Goal: Task Accomplishment & Management: Complete application form

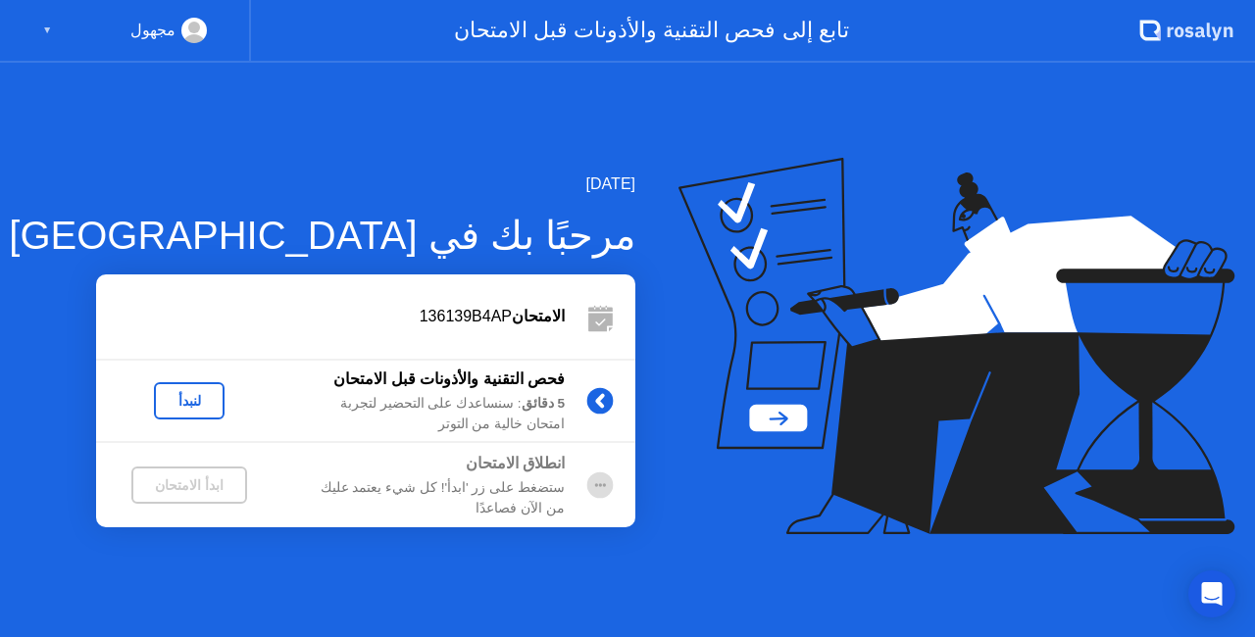
click at [226, 400] on div "لنبدأ" at bounding box center [189, 400] width 186 height 37
click at [193, 406] on div "لنبدأ" at bounding box center [189, 401] width 55 height 16
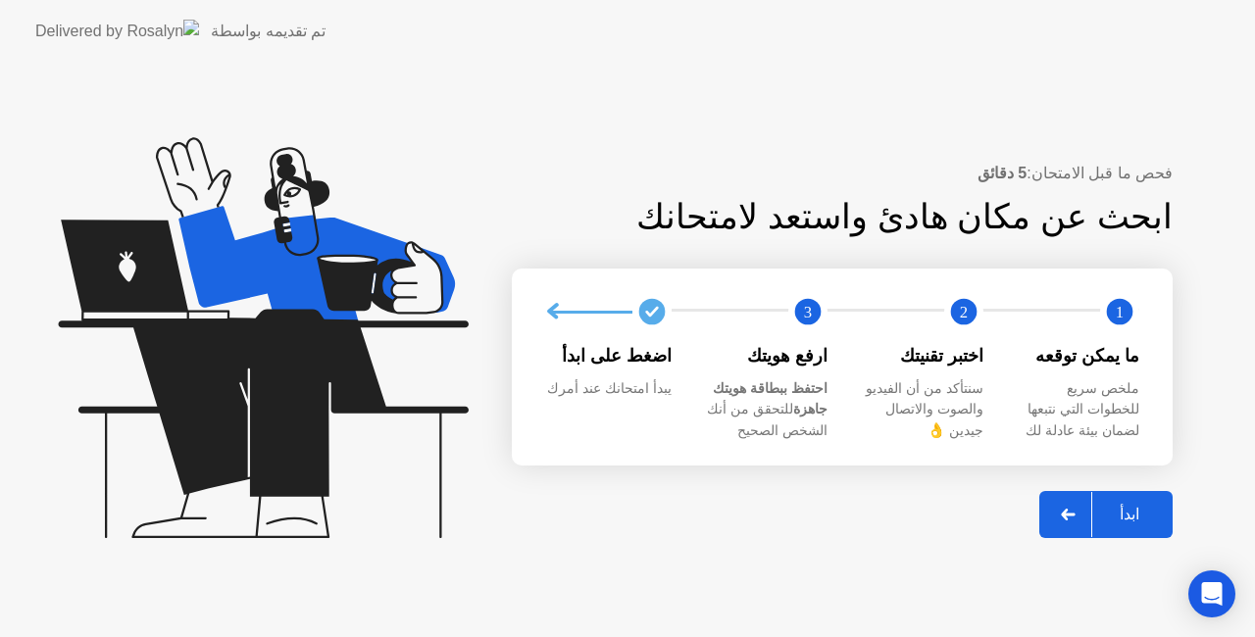
click at [1124, 505] on div "ابدأ" at bounding box center [1129, 514] width 75 height 19
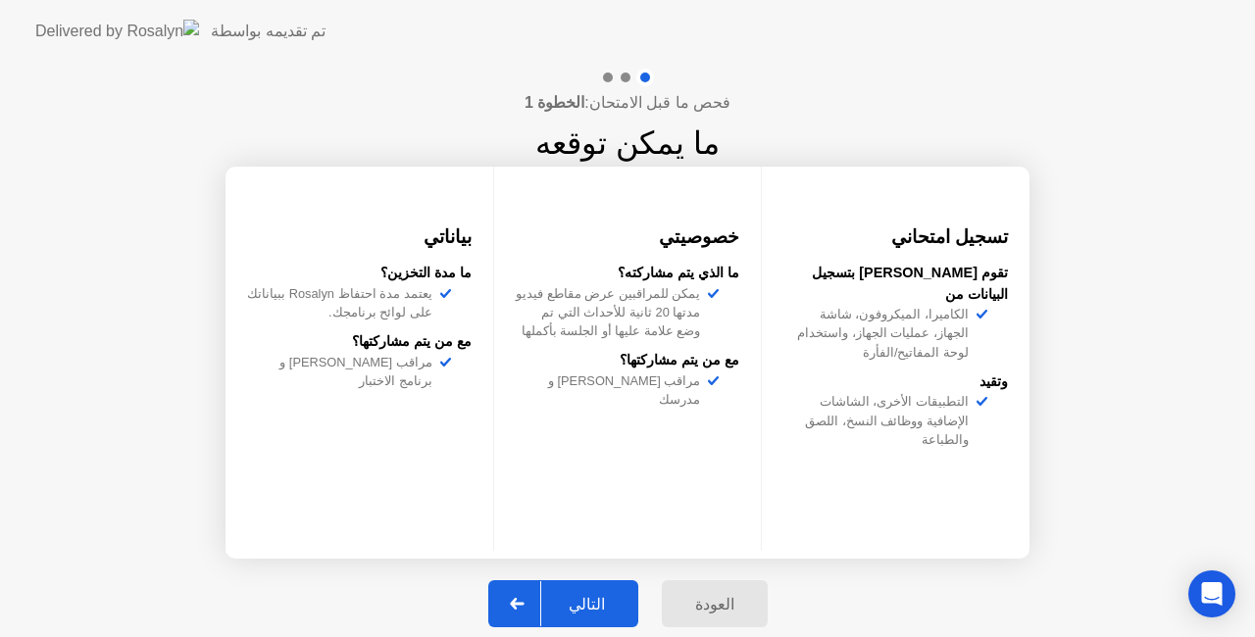
click at [583, 599] on div "التالي" at bounding box center [586, 604] width 91 height 19
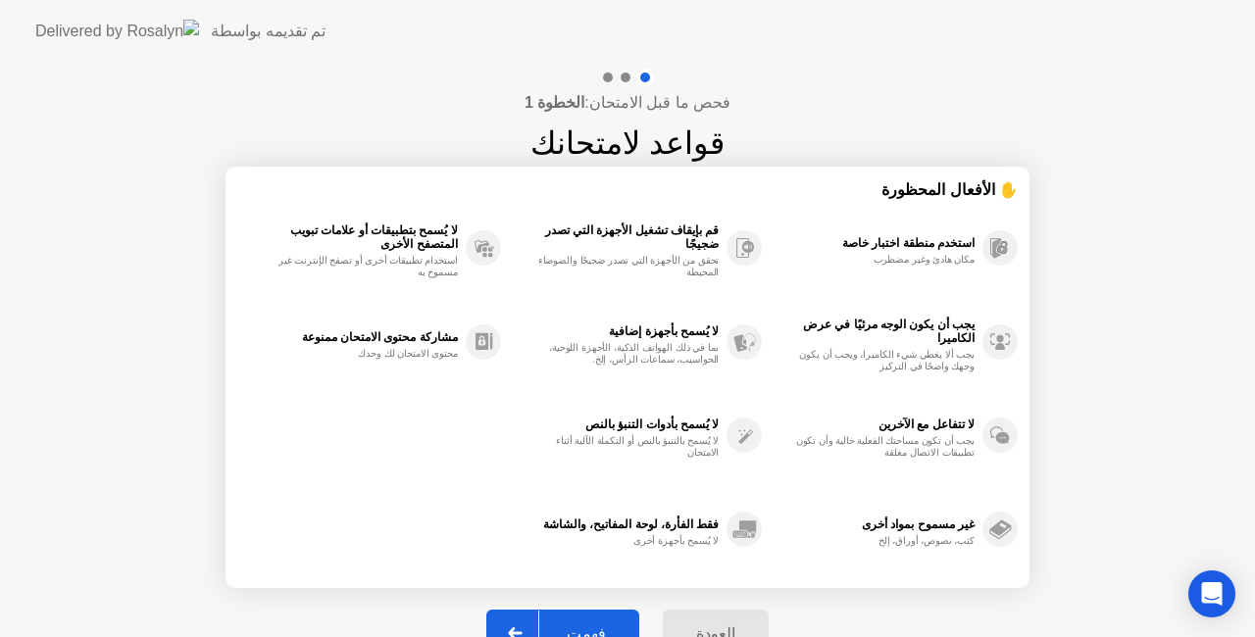
click at [584, 620] on button "فهمت" at bounding box center [562, 633] width 153 height 47
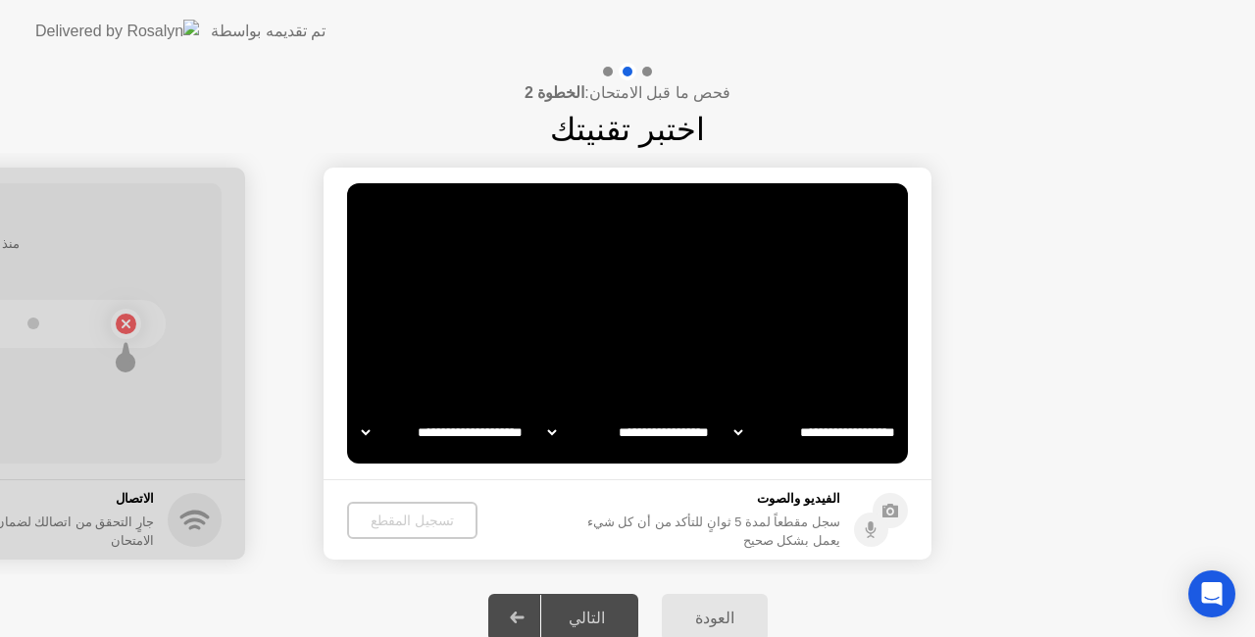
select select "**********"
select select "*******"
click at [436, 523] on div "تسجيل المقطع" at bounding box center [411, 521] width 115 height 16
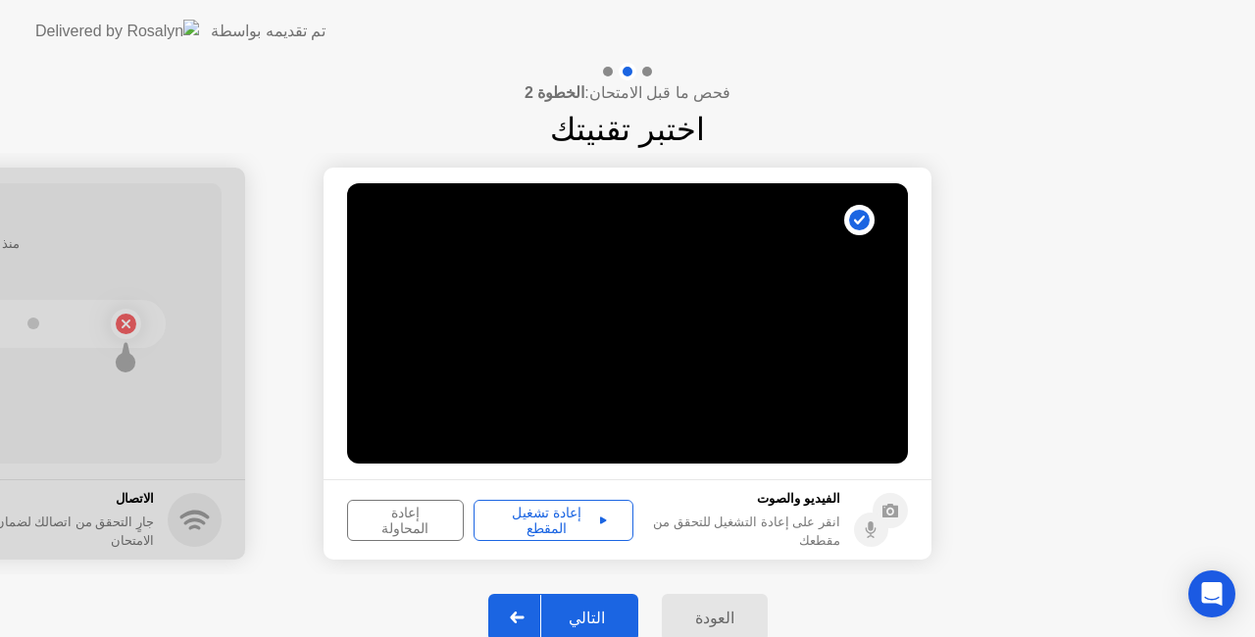
drag, startPoint x: 569, startPoint y: 517, endPoint x: 577, endPoint y: 618, distance: 101.3
click at [577, 618] on div "**********" at bounding box center [627, 362] width 1255 height 598
click at [590, 512] on div "إعادة تشغيل المقطع" at bounding box center [553, 520] width 146 height 31
click at [573, 616] on div "التالي" at bounding box center [586, 618] width 91 height 19
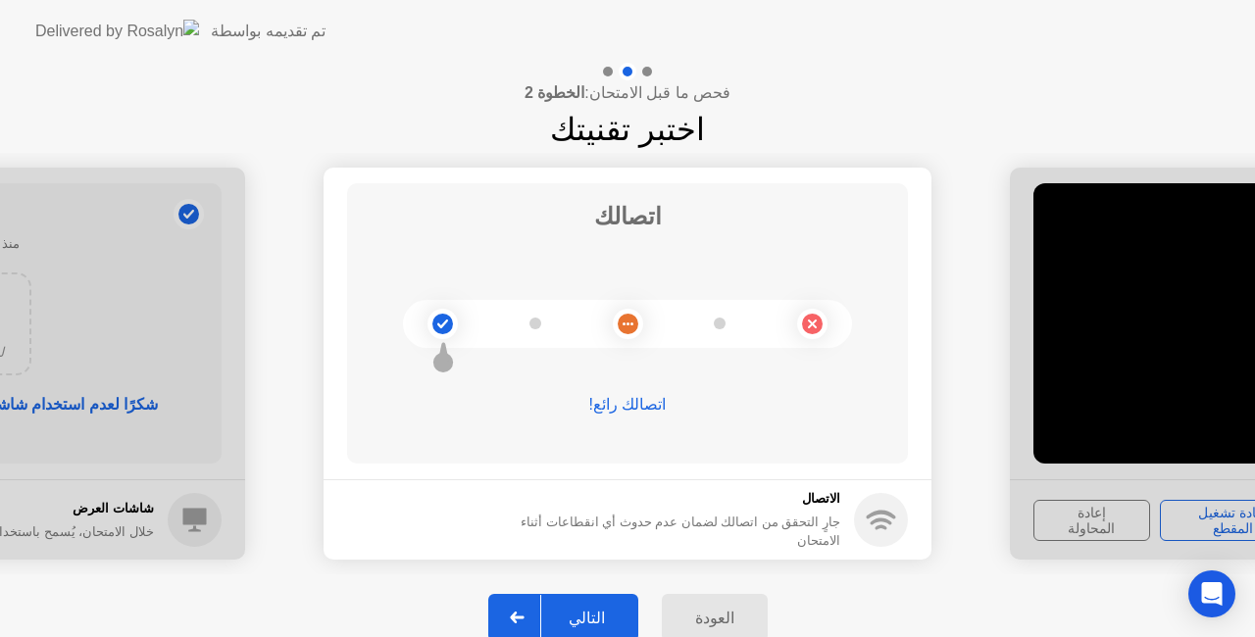
click at [592, 614] on div "التالي" at bounding box center [586, 618] width 91 height 19
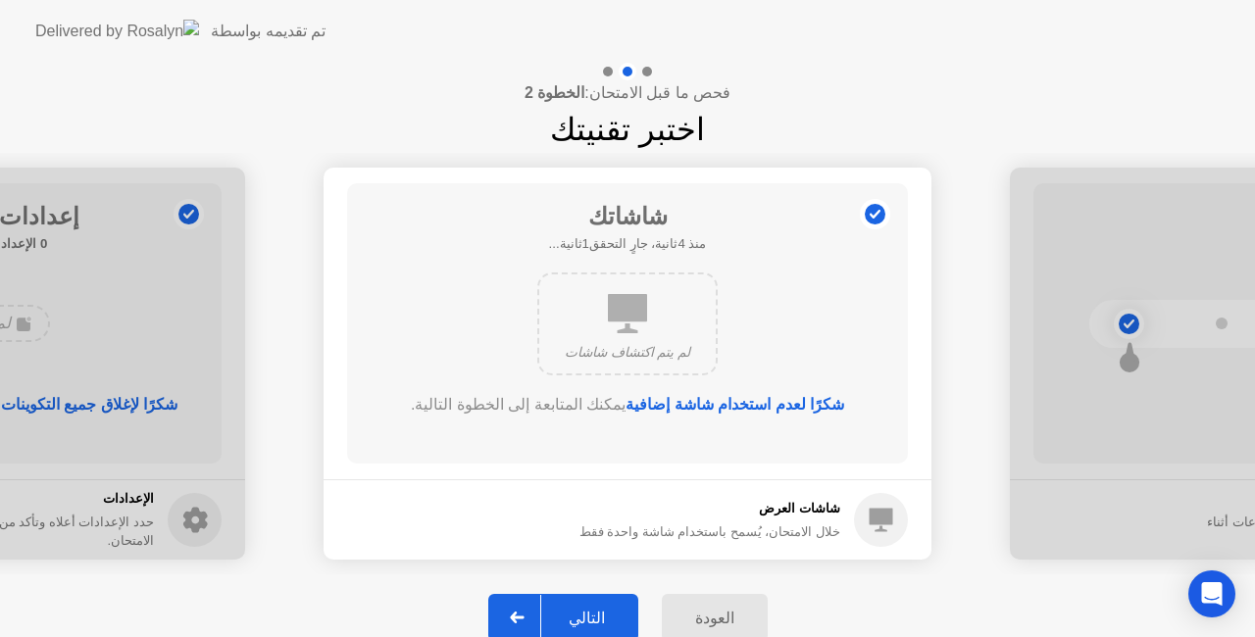
click at [592, 614] on div "التالي" at bounding box center [586, 618] width 91 height 19
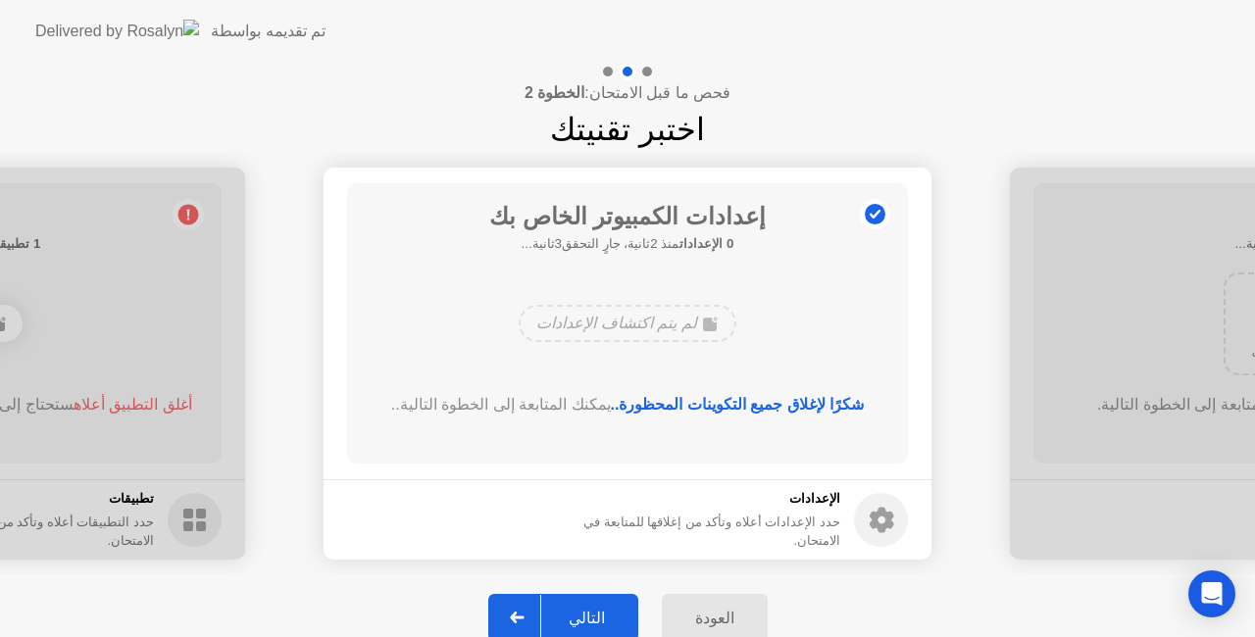
click at [592, 614] on div "التالي" at bounding box center [586, 618] width 91 height 19
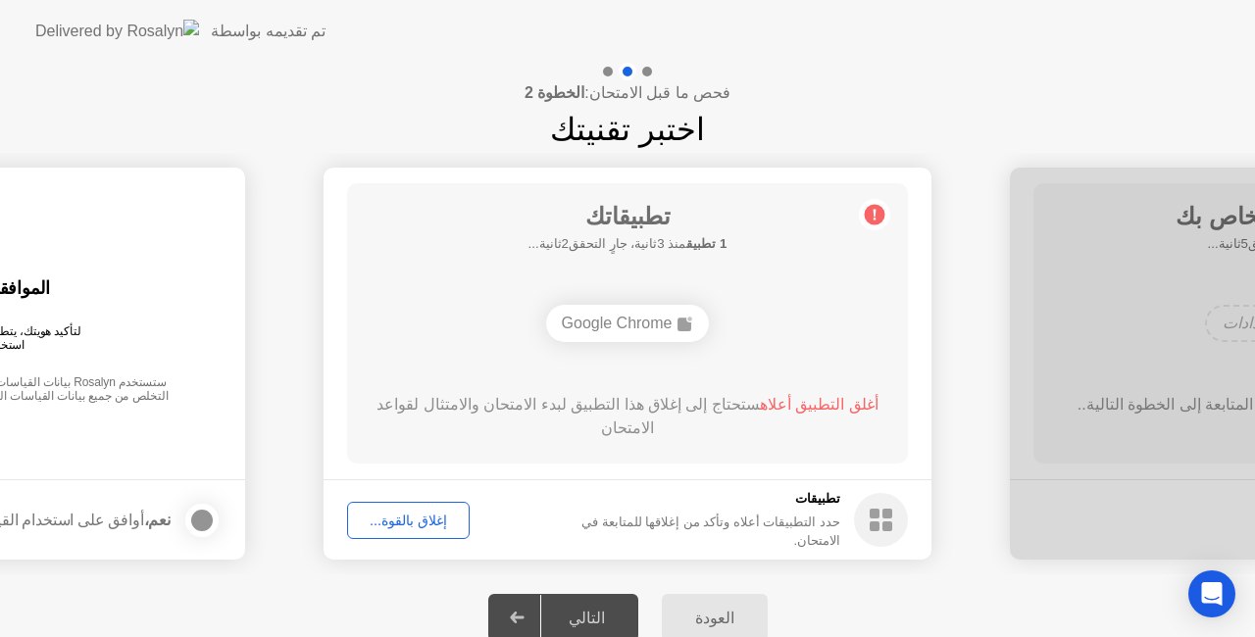
click at [426, 524] on div "إغلاق بالقوة..." at bounding box center [408, 521] width 109 height 16
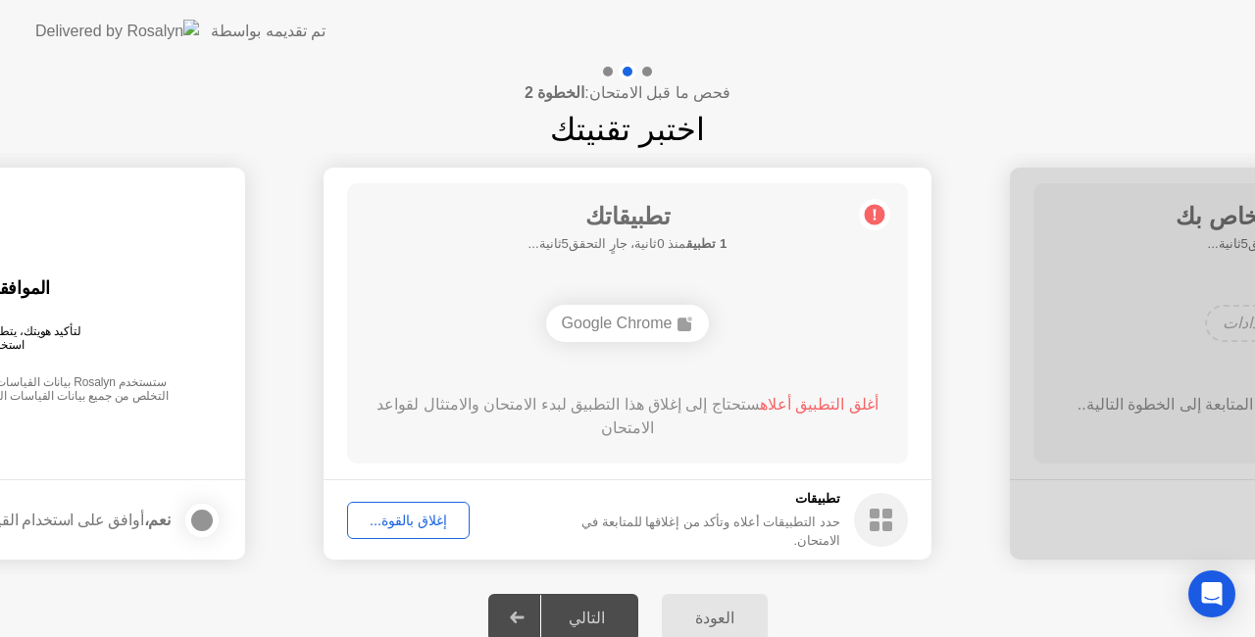
click at [416, 516] on div "إغلاق بالقوة..." at bounding box center [408, 521] width 109 height 16
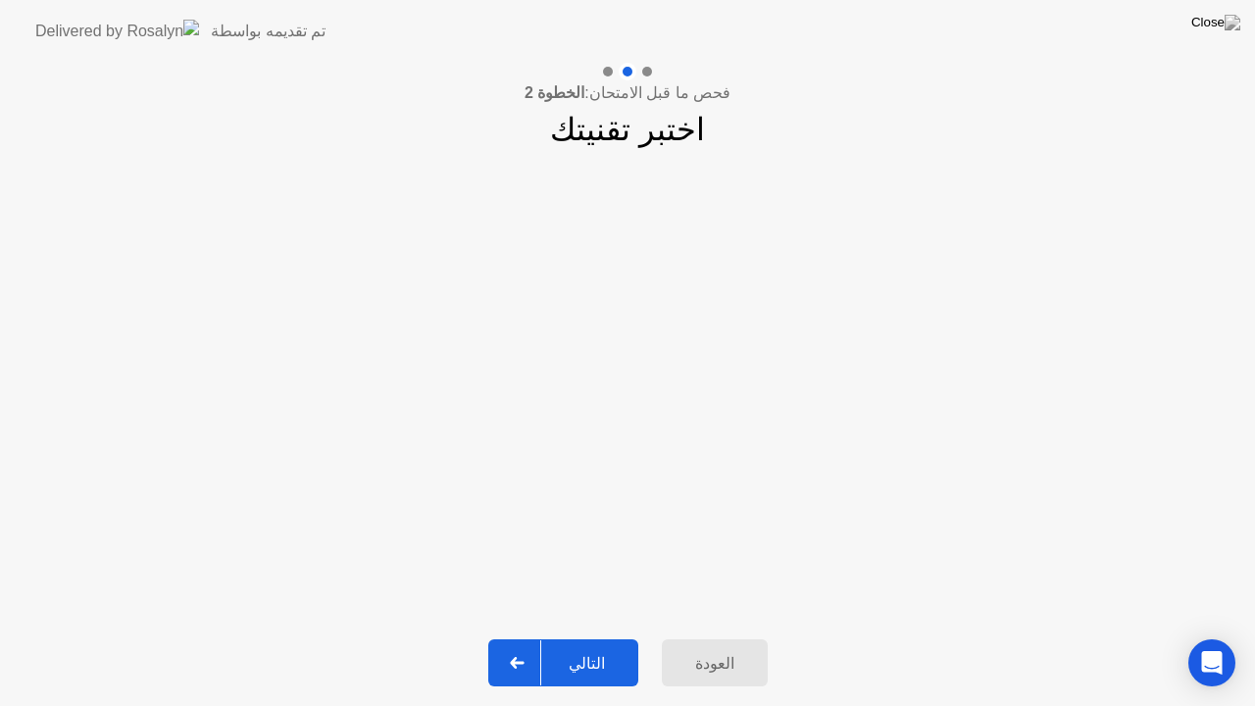
click at [578, 636] on div "التالي" at bounding box center [586, 663] width 91 height 19
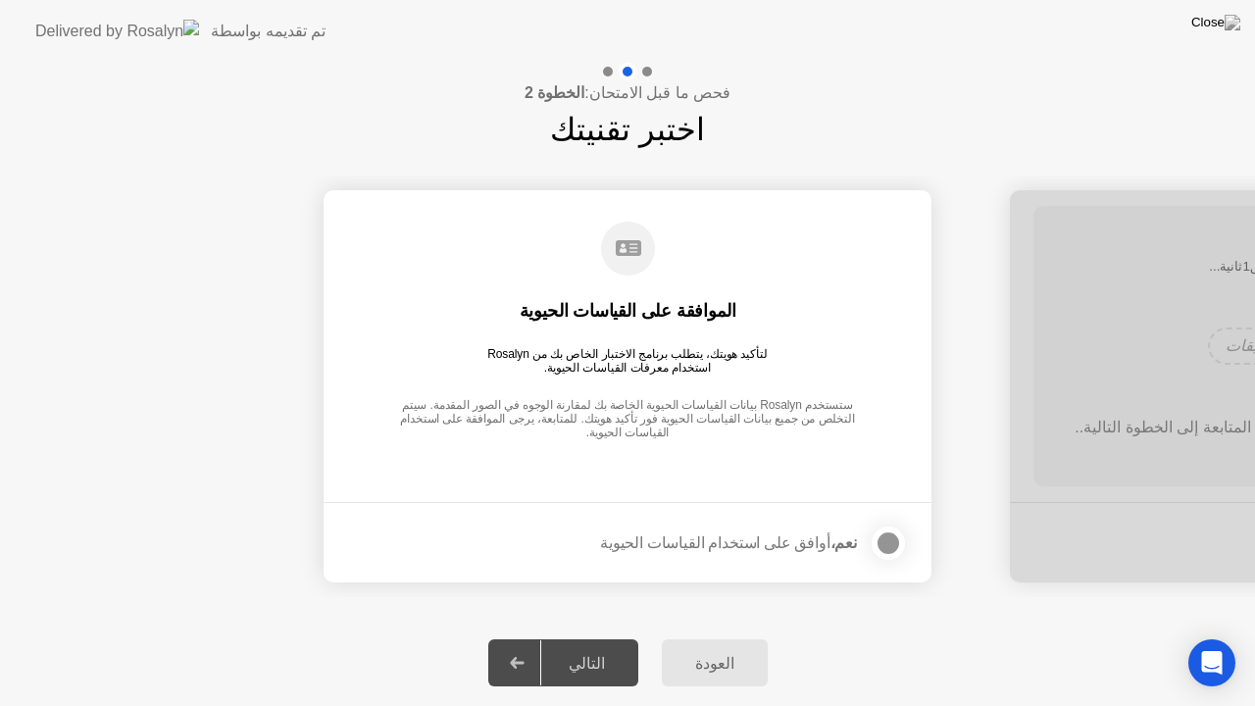
click at [884, 535] on div at bounding box center [889, 543] width 24 height 24
click at [605, 636] on div "التالي" at bounding box center [586, 663] width 91 height 19
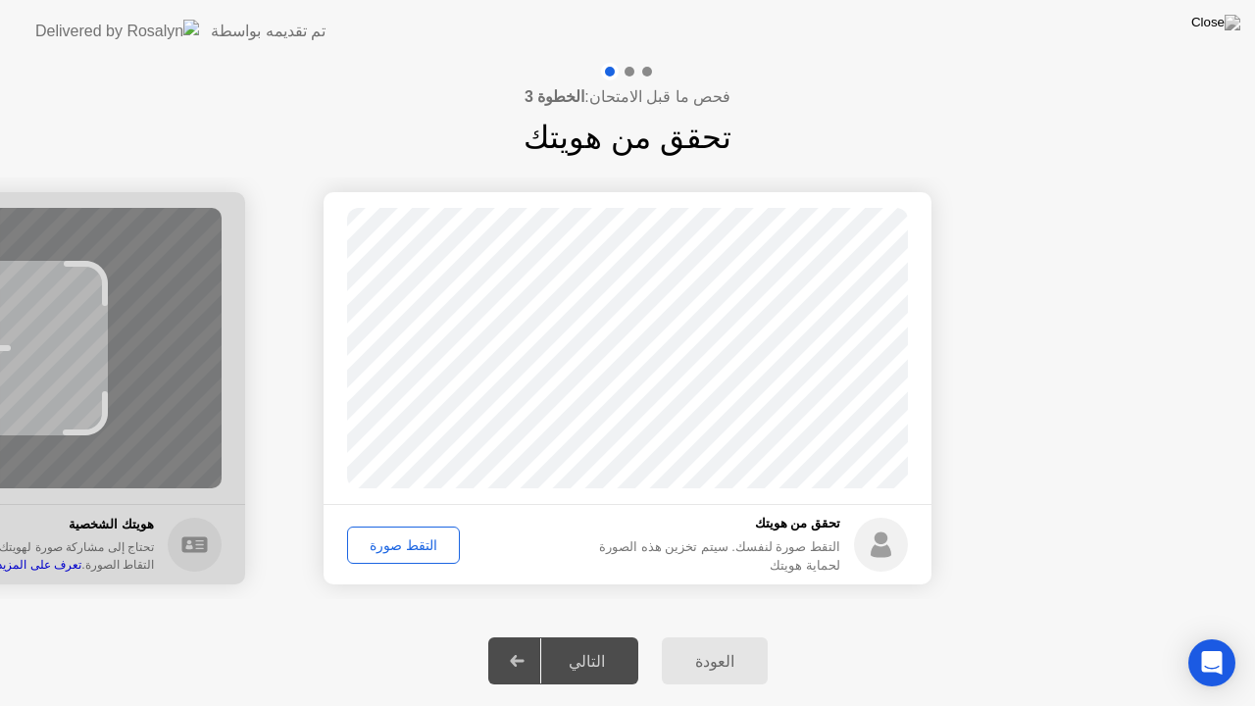
click at [400, 553] on div "التقط صورة" at bounding box center [403, 545] width 99 height 16
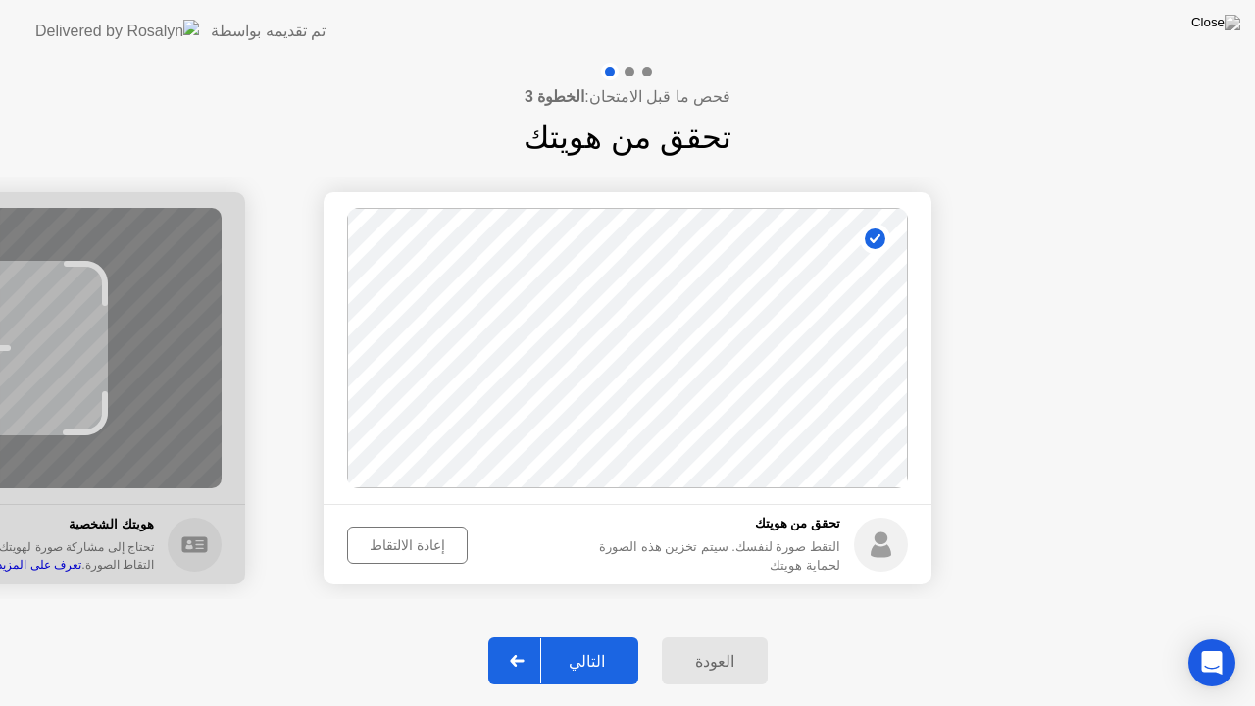
click at [602, 636] on div "التالي" at bounding box center [586, 661] width 91 height 19
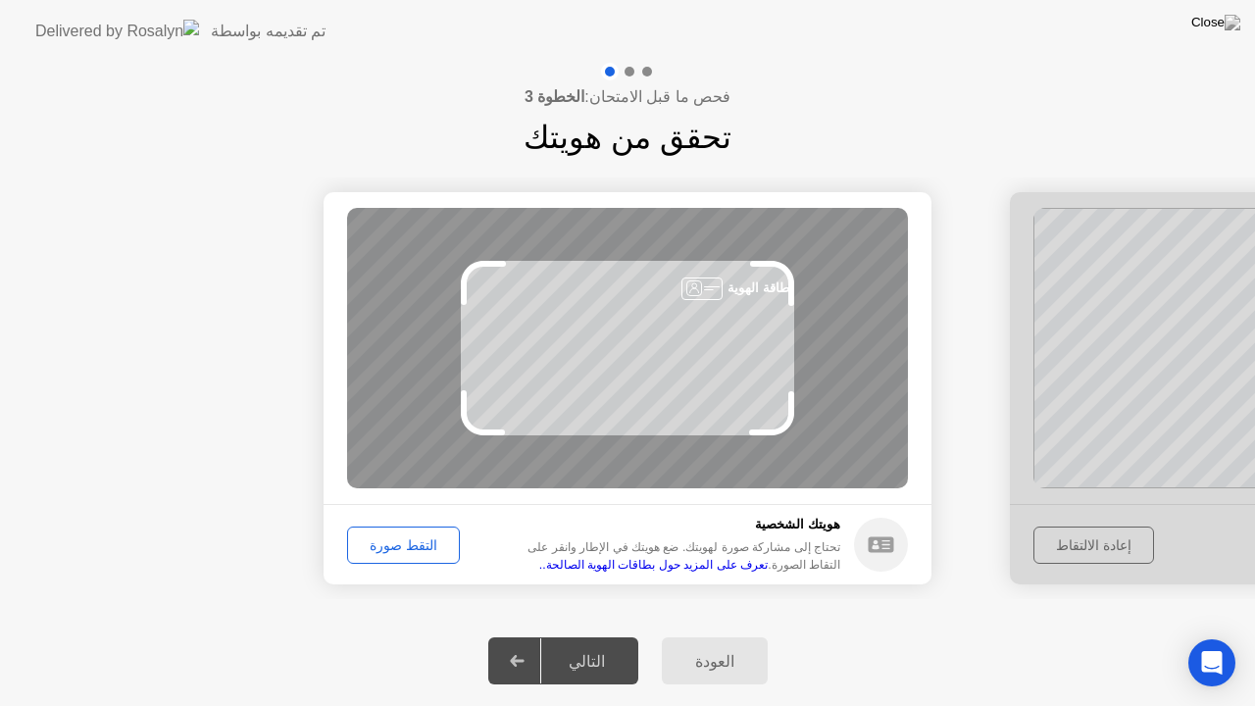
click at [418, 557] on button "التقط صورة" at bounding box center [403, 545] width 113 height 37
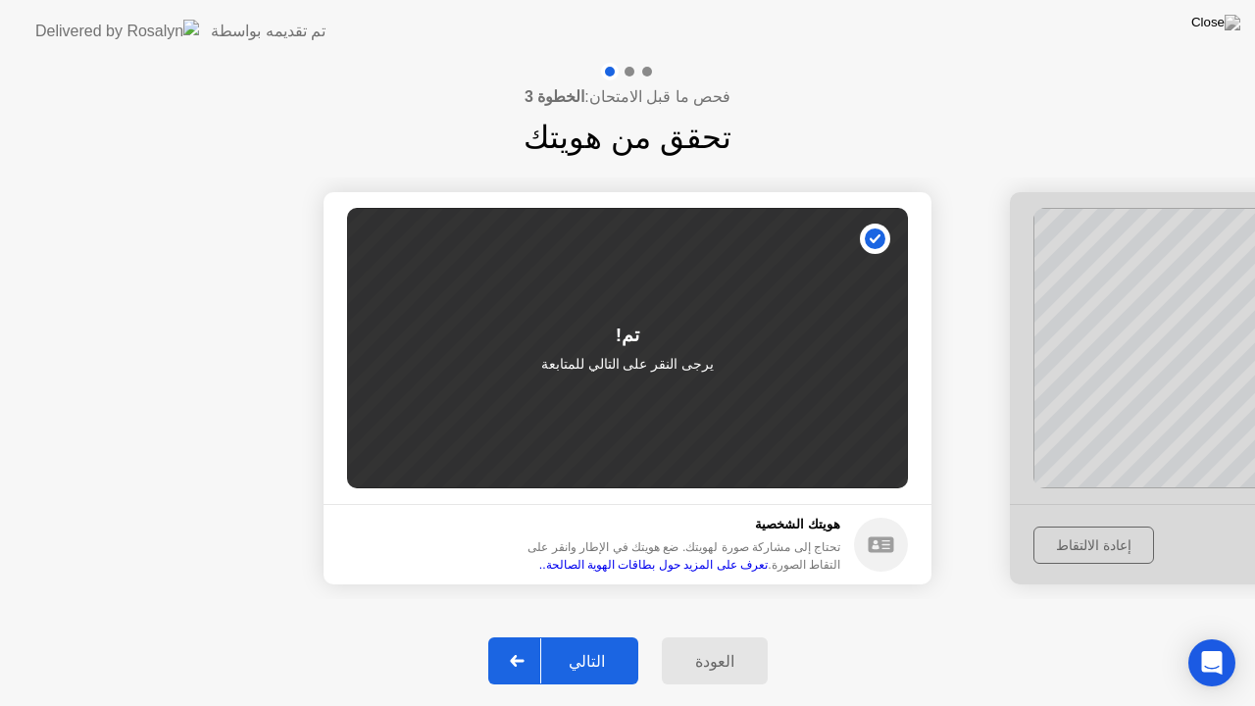
click at [595, 636] on div "التالي" at bounding box center [586, 661] width 91 height 19
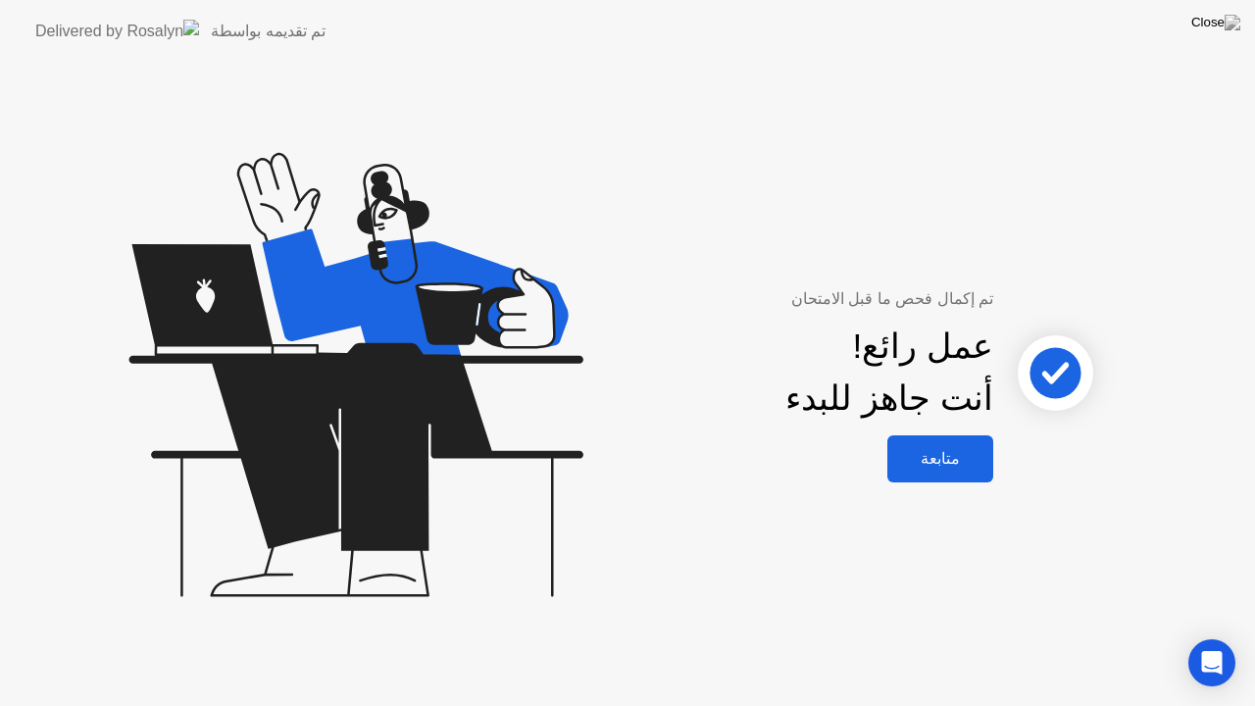
click at [949, 465] on div "متابعة" at bounding box center [940, 458] width 94 height 19
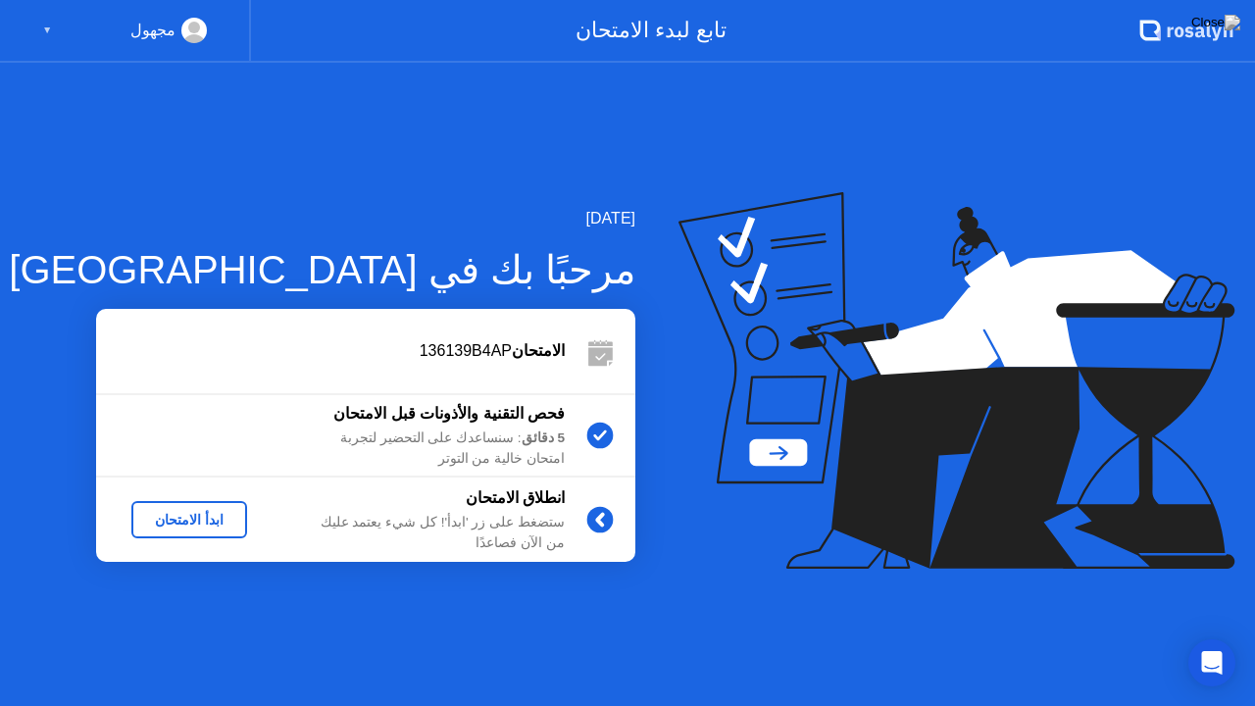
click at [213, 520] on div "ابدأ الامتحان" at bounding box center [189, 520] width 100 height 16
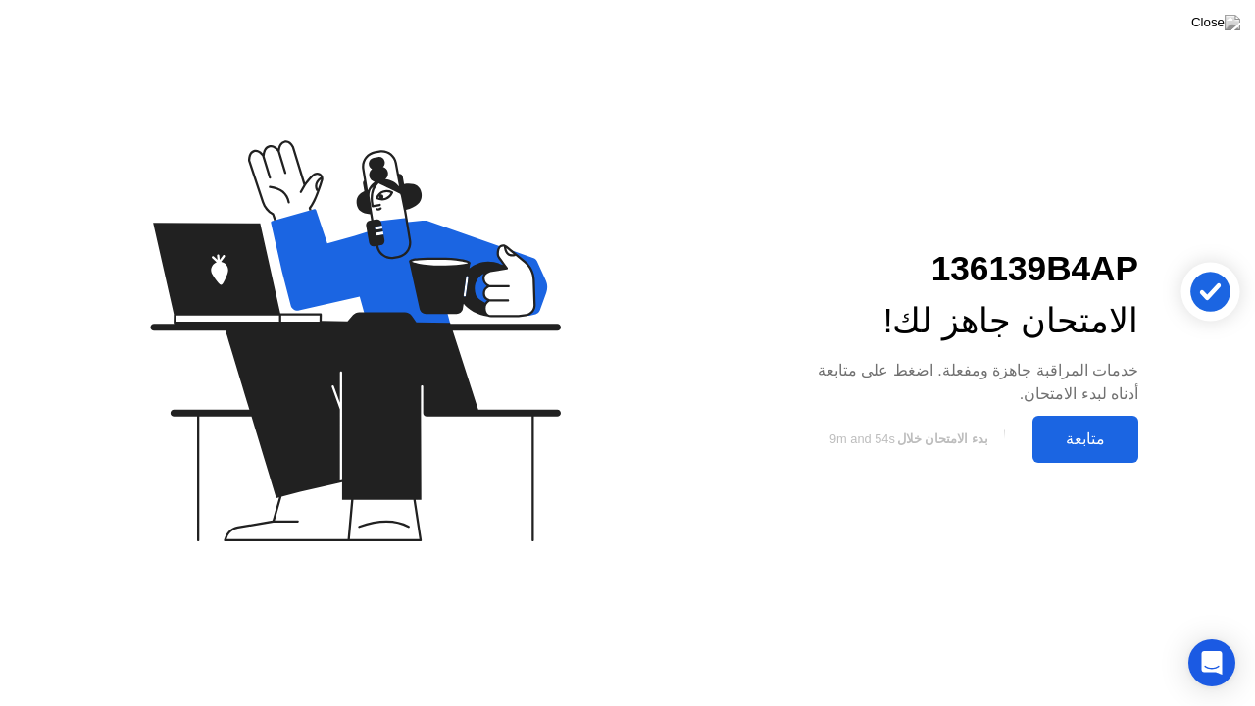
drag, startPoint x: 951, startPoint y: 414, endPoint x: 1067, endPoint y: 434, distance: 117.5
click at [1067, 434] on div "136139B4AP الامتحان جاهز لك! خدمات المراقبة جاهزة ومفعلة. اضغط على متابعة أدناه…" at bounding box center [965, 353] width 393 height 220
click at [1067, 434] on div "متابعة" at bounding box center [1085, 438] width 94 height 19
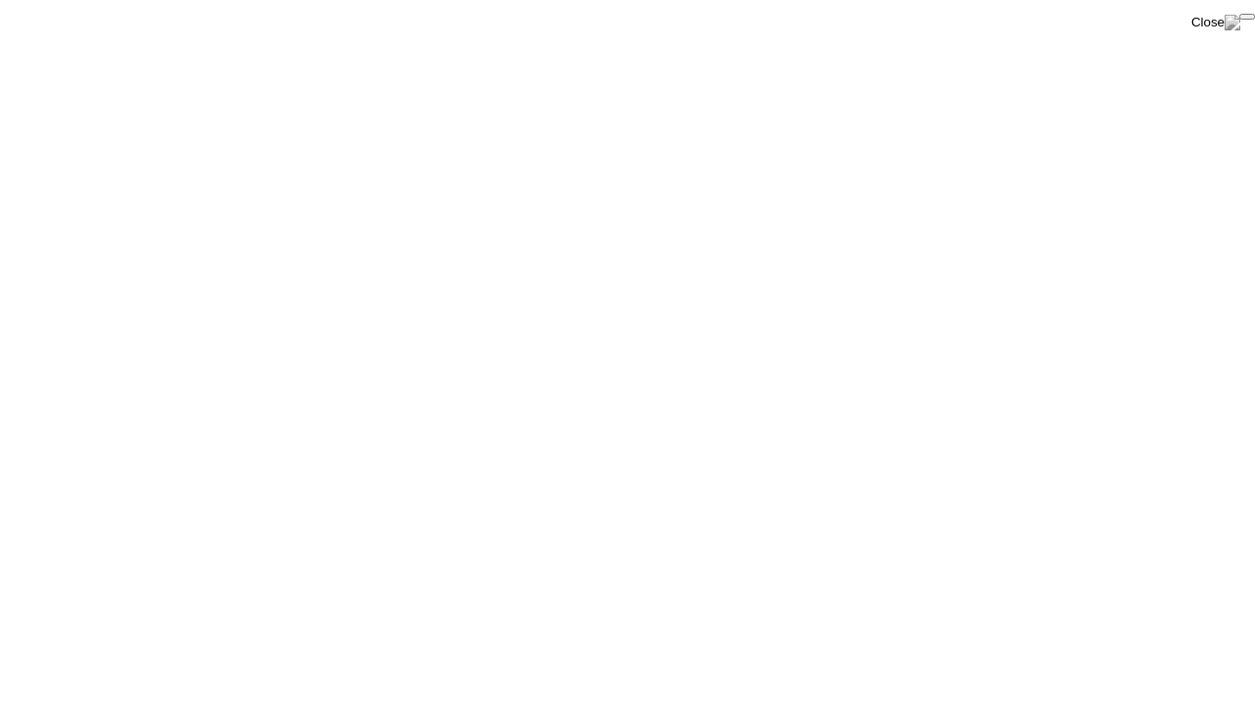
click div "End Proctoring Session"
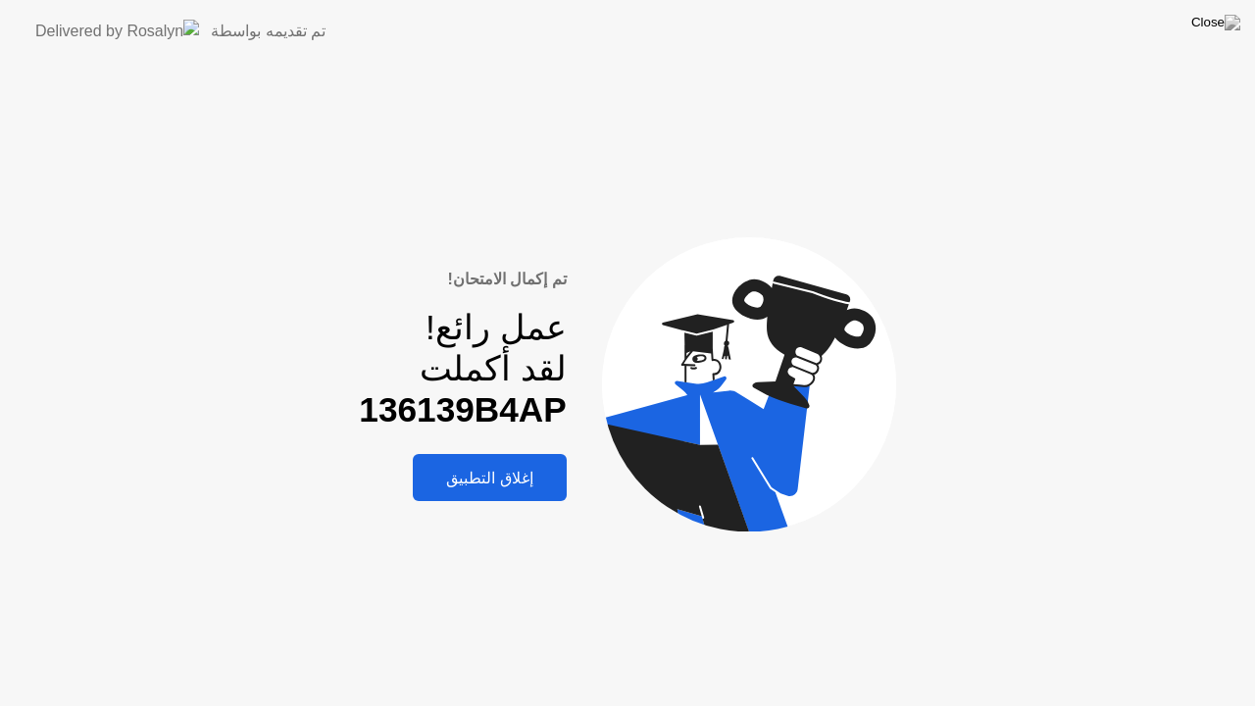
click at [520, 476] on div "إغلاق التطبيق" at bounding box center [489, 478] width 141 height 19
